Goal: Task Accomplishment & Management: Use online tool/utility

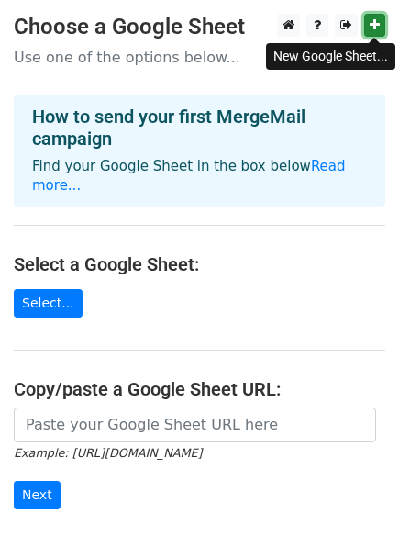
click at [378, 31] on icon at bounding box center [375, 24] width 10 height 13
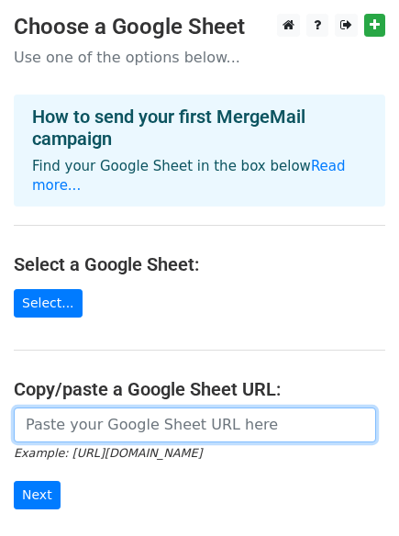
click at [69, 407] on input "url" at bounding box center [195, 424] width 362 height 35
paste input "https://docs.google.com/spreadsheets/d/1T9xm1Rd8efFcsLYR8CO3Vfz4XRjzpsmdIyLVV-t…"
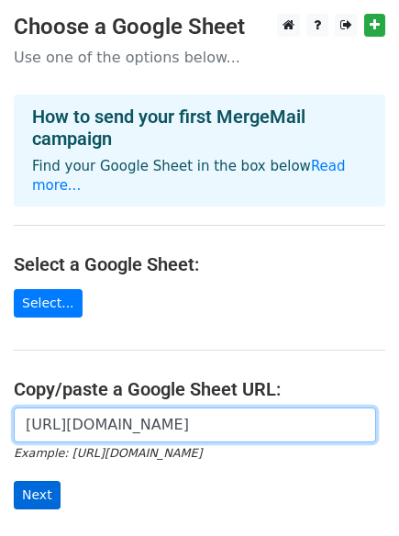
type input "https://docs.google.com/spreadsheets/d/1T9xm1Rd8efFcsLYR8CO3Vfz4XRjzpsmdIyLVV-t…"
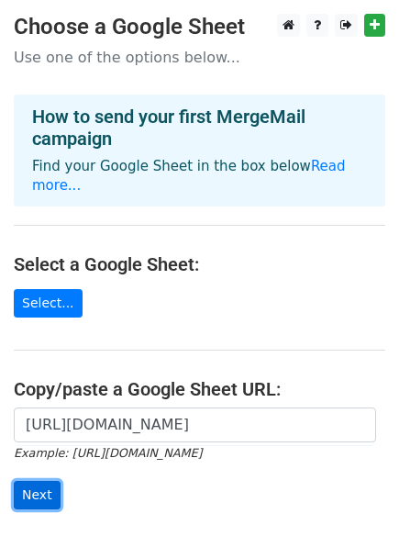
scroll to position [0, 0]
click at [44, 481] on input "Next" at bounding box center [37, 495] width 47 height 28
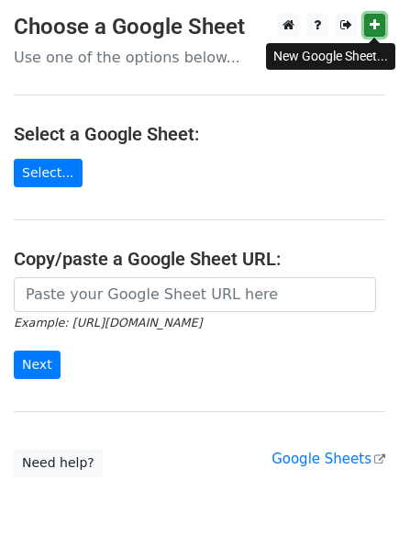
click at [375, 34] on link at bounding box center [374, 25] width 21 height 23
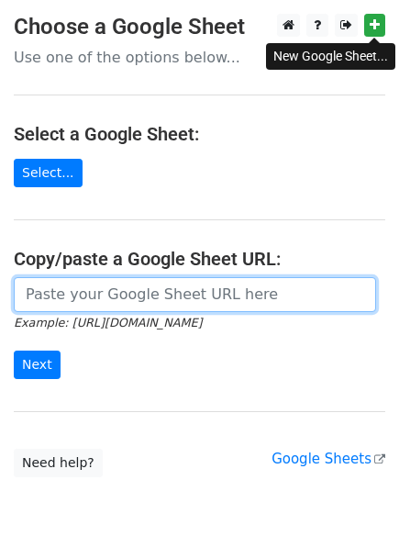
click at [136, 290] on input "url" at bounding box center [195, 294] width 362 height 35
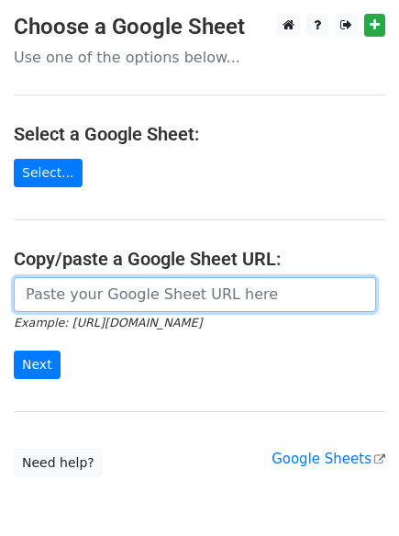
paste input "https://docs.google.com/spreadsheets/d/1Iiobn8S_W_wvh1FhAa1vBPnYfG2EfHlP2lkIiEX…"
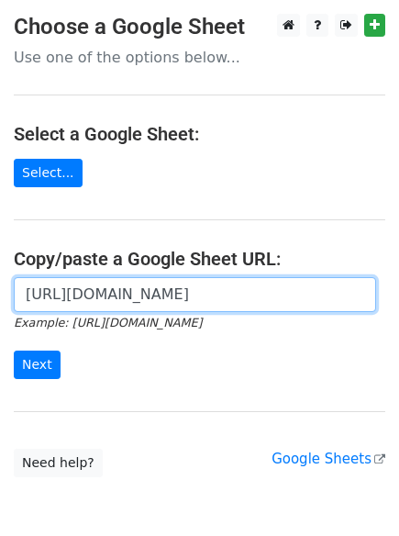
scroll to position [0, 379]
type input "https://docs.google.com/spreadsheets/d/1Iiobn8S_W_wvh1FhAa1vBPnYfG2EfHlP2lkIiEX…"
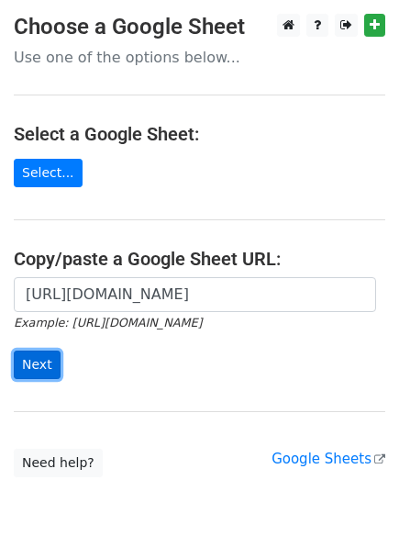
scroll to position [0, 0]
click at [32, 370] on input "Next" at bounding box center [37, 364] width 47 height 28
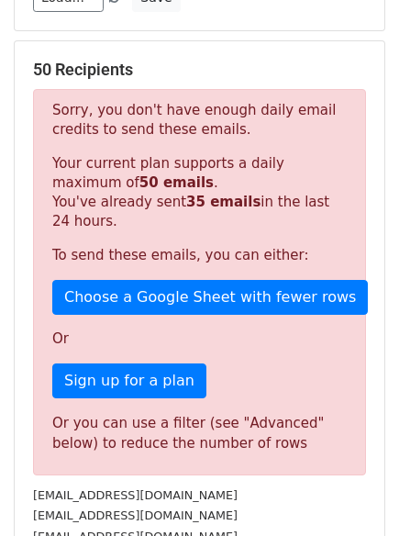
scroll to position [218, 0]
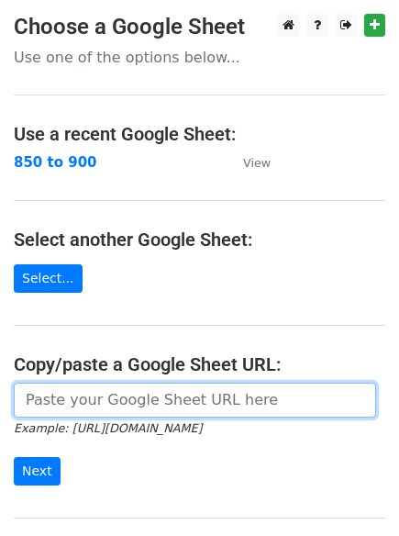
click at [98, 407] on input "url" at bounding box center [195, 400] width 362 height 35
paste input "Boost Your Site with High-Authority Backlinks"
type input "Boost Your Site with High-Authority Backlinks"
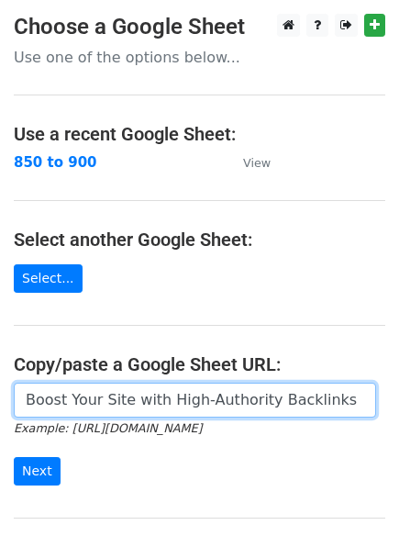
click at [96, 407] on input "Boost Your Site with High-Authority Backlinks" at bounding box center [195, 400] width 362 height 35
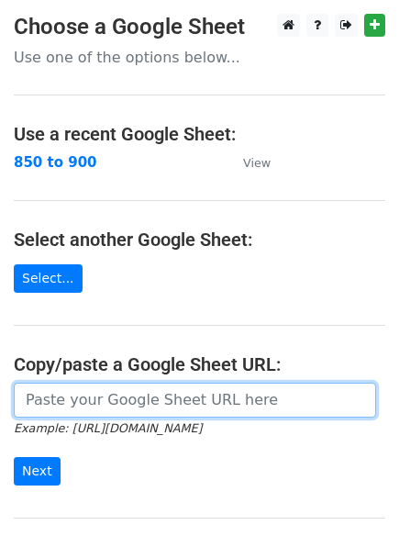
paste input "https://docs.google.com/spreadsheets/d/1Iiobn8S_W_wvh1FhAa1vBPnYfG2EfHlP2lkIiEX…"
type input "https://docs.google.com/spreadsheets/d/1Iiobn8S_W_wvh1FhAa1vBPnYfG2EfHlP2lkIiEX…"
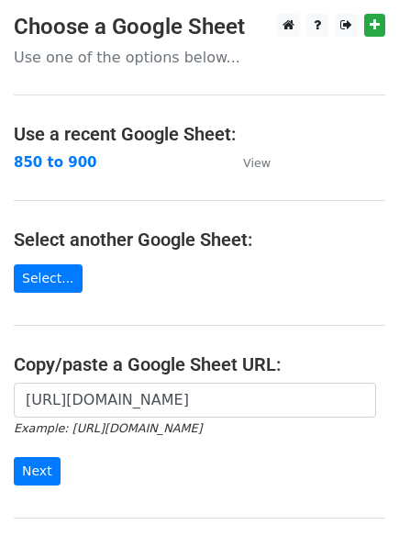
scroll to position [0, 0]
click at [26, 475] on input "Next" at bounding box center [37, 471] width 47 height 28
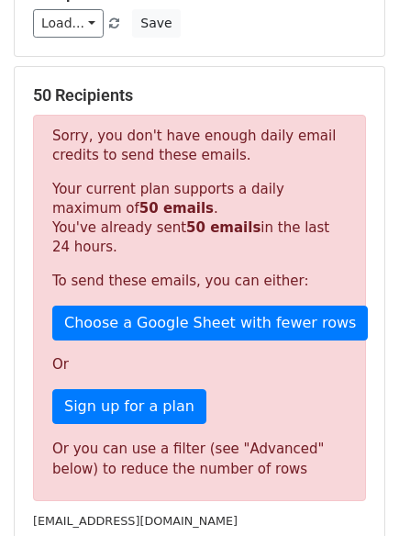
scroll to position [214, 0]
